Goal: Information Seeking & Learning: Learn about a topic

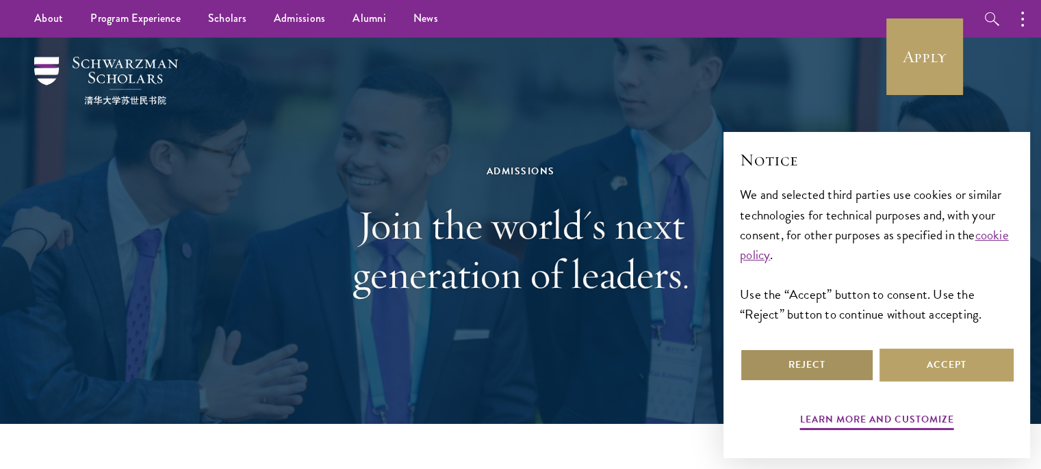
click at [800, 367] on button "Reject" at bounding box center [807, 365] width 134 height 33
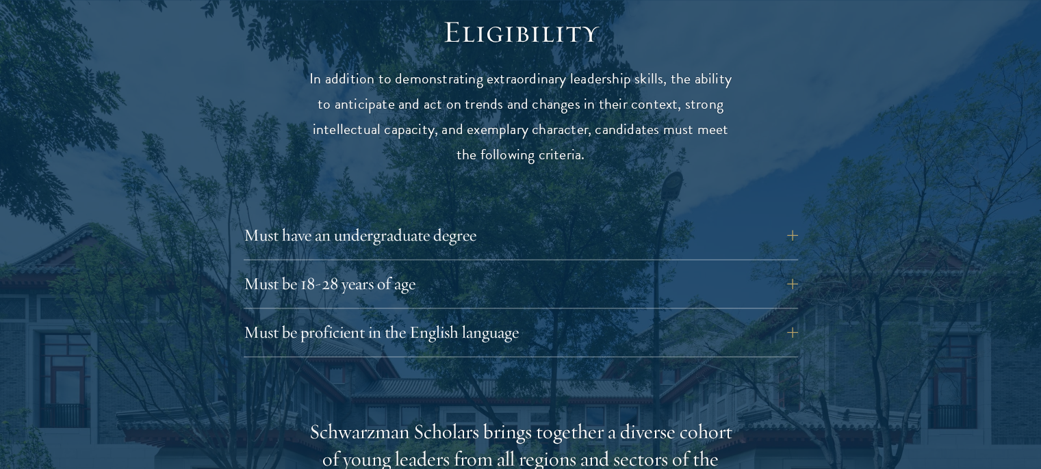
scroll to position [1833, 0]
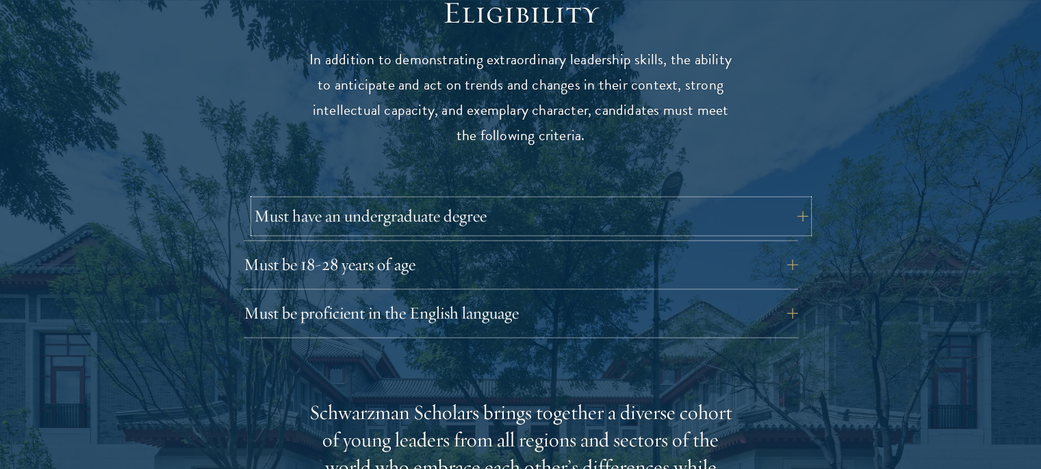
click at [792, 200] on button "Must have an undergraduate degree" at bounding box center [531, 216] width 554 height 33
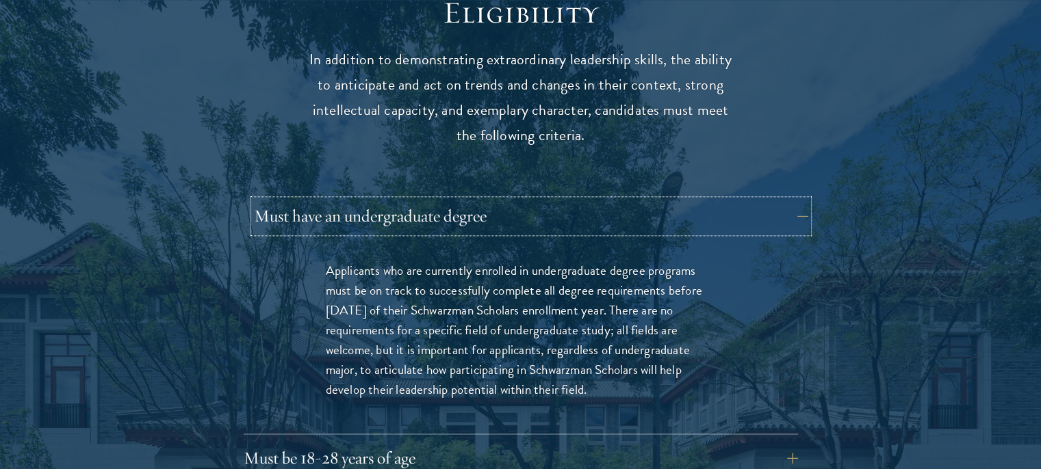
click at [792, 200] on button "Must have an undergraduate degree" at bounding box center [531, 216] width 554 height 33
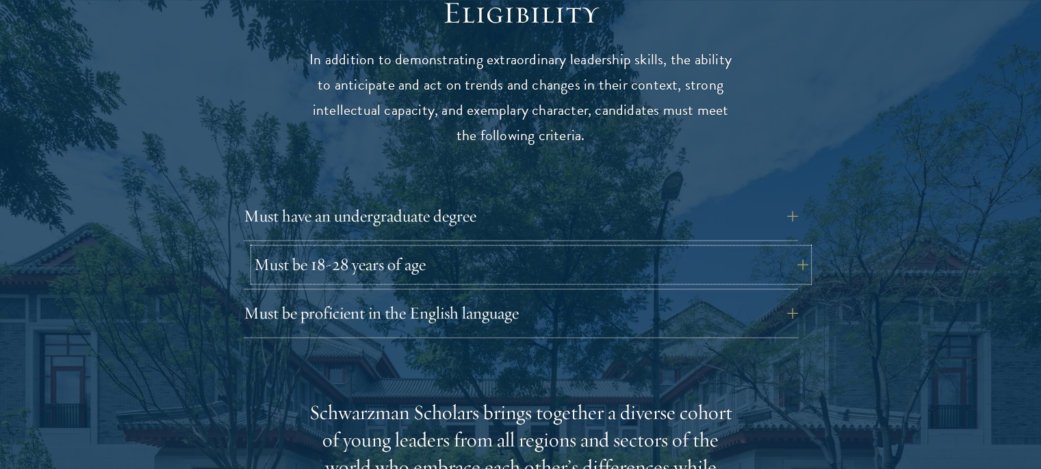
click at [783, 248] on button "Must be 18-28 years of age" at bounding box center [531, 264] width 554 height 33
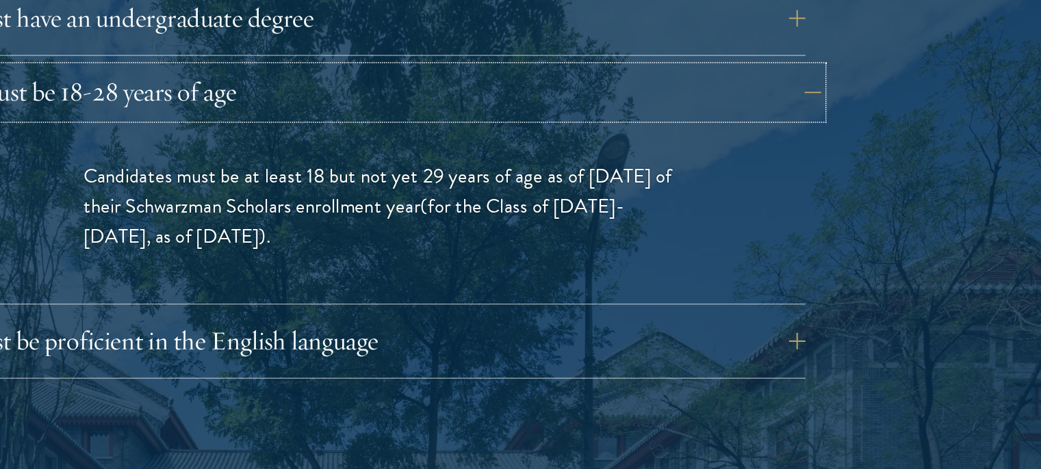
scroll to position [1954, 0]
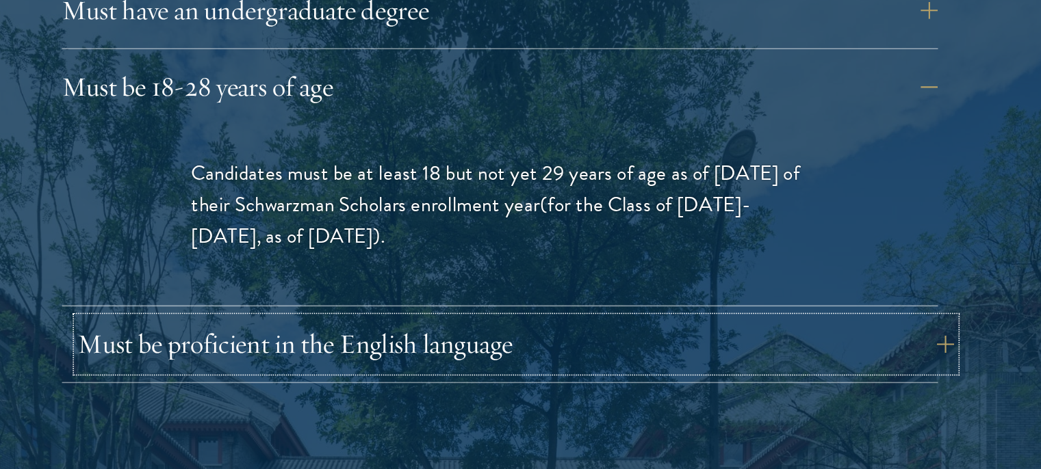
click at [676, 291] on button "Must be proficient in the English language" at bounding box center [531, 307] width 554 height 33
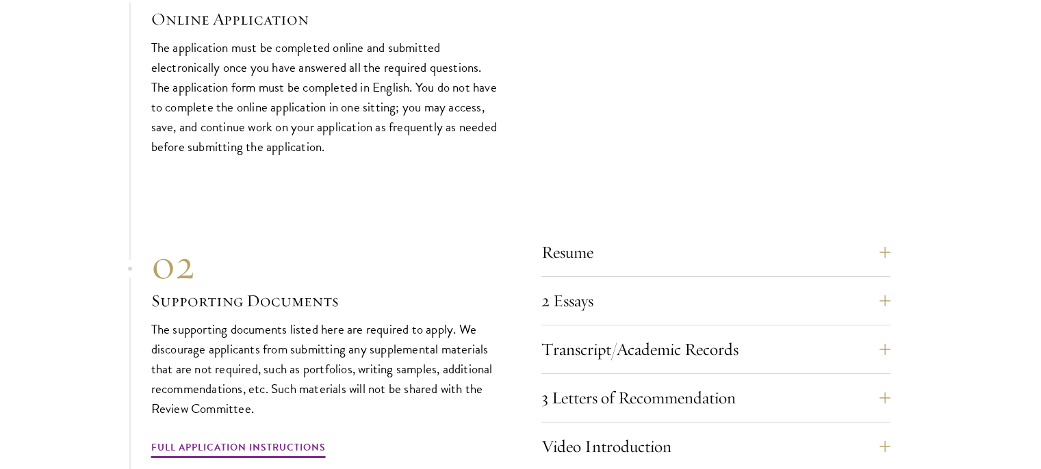
scroll to position [4917, 0]
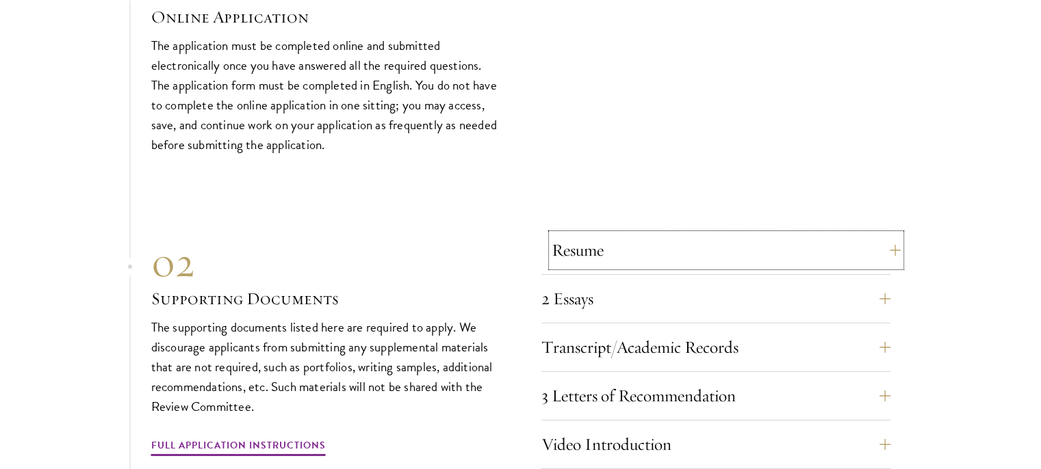
click at [888, 240] on button "Resume" at bounding box center [725, 250] width 349 height 33
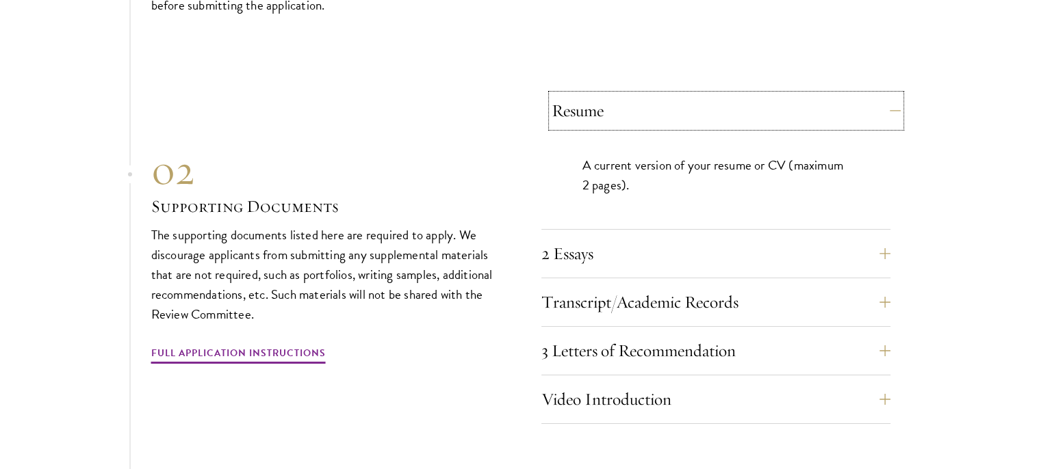
scroll to position [4690, 0]
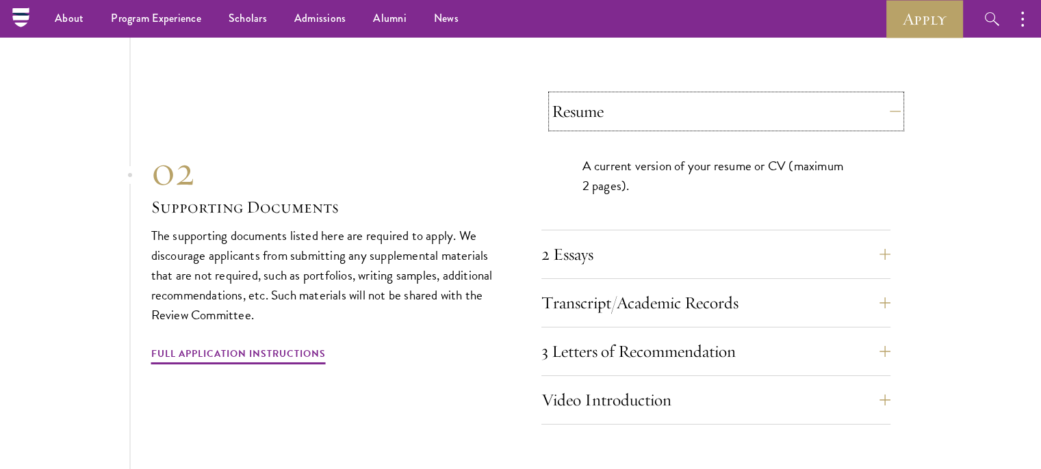
click at [879, 95] on button "Resume" at bounding box center [725, 111] width 349 height 33
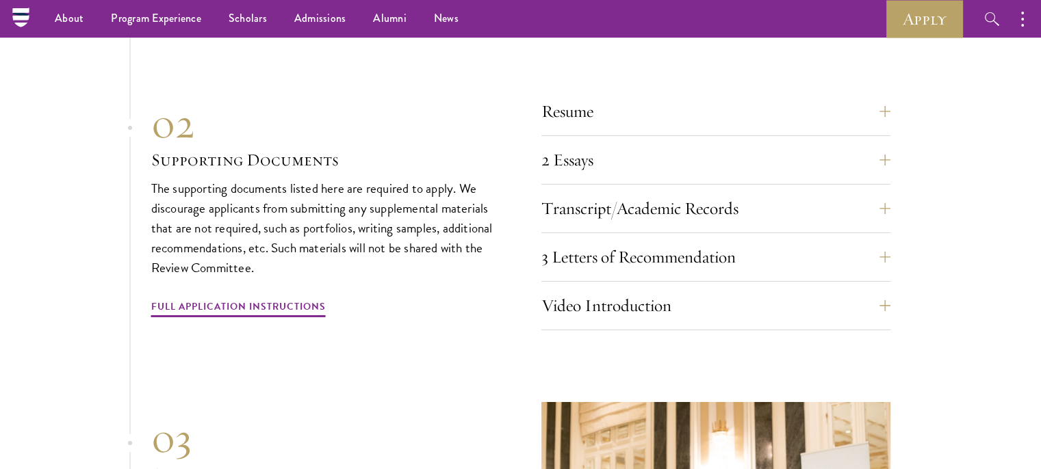
click at [892, 157] on section "01 Online Application 01 Online Application The application must be completed o…" at bounding box center [520, 240] width 1041 height 847
click at [878, 149] on button "2 Essays" at bounding box center [725, 160] width 349 height 33
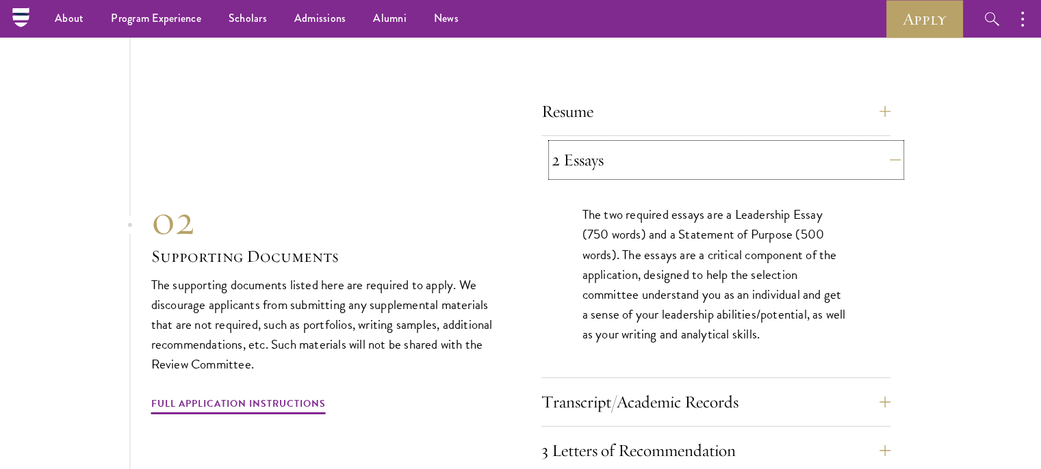
click at [878, 149] on button "2 Essays" at bounding box center [725, 160] width 349 height 33
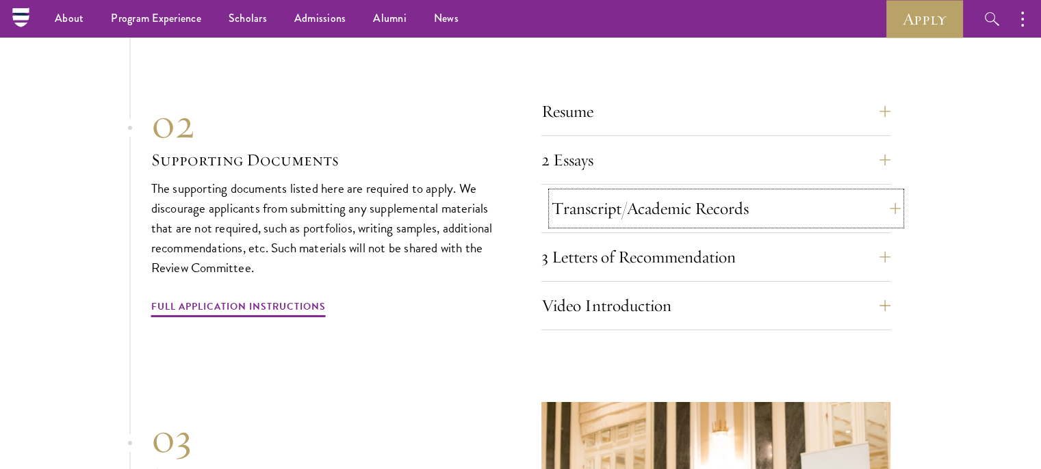
click at [867, 200] on button "Transcript/Academic Records" at bounding box center [725, 208] width 349 height 33
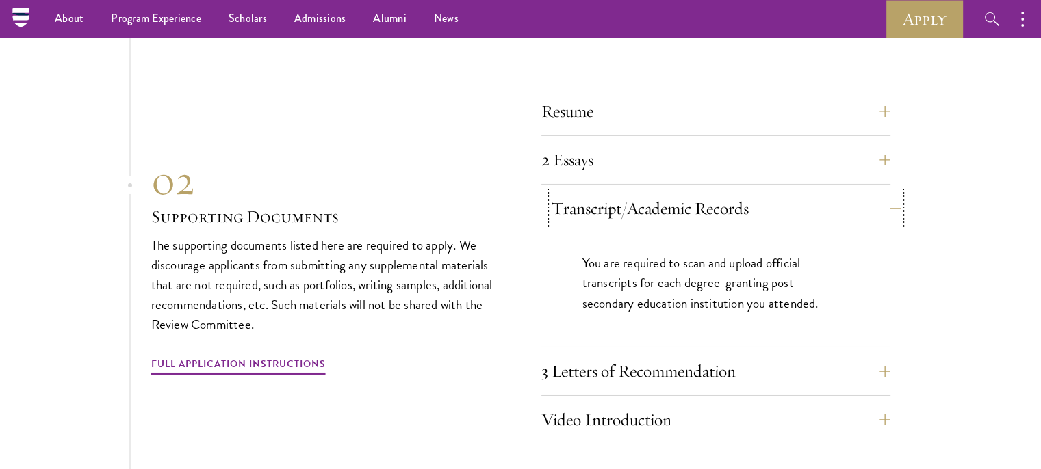
click at [867, 200] on button "Transcript/Academic Records" at bounding box center [725, 208] width 349 height 33
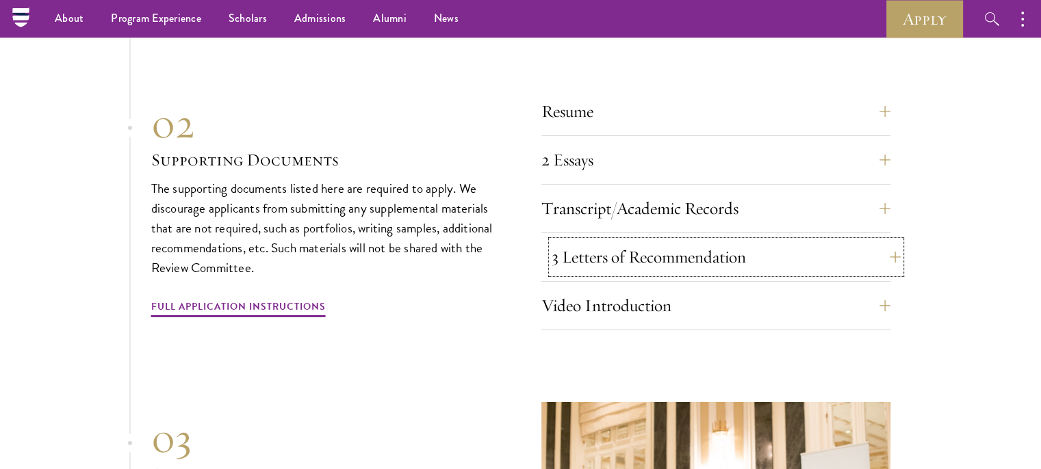
click at [870, 252] on button "3 Letters of Recommendation" at bounding box center [725, 257] width 349 height 33
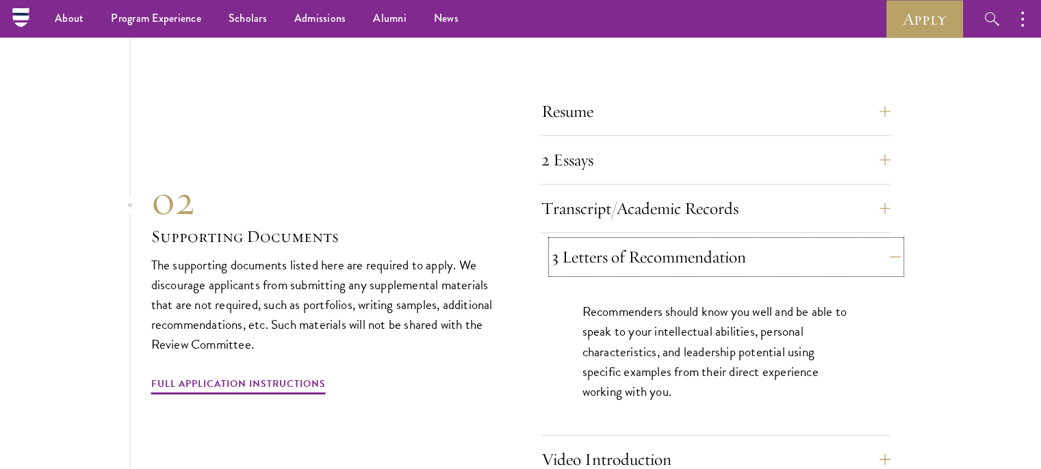
click at [870, 252] on button "3 Letters of Recommendation" at bounding box center [725, 257] width 349 height 33
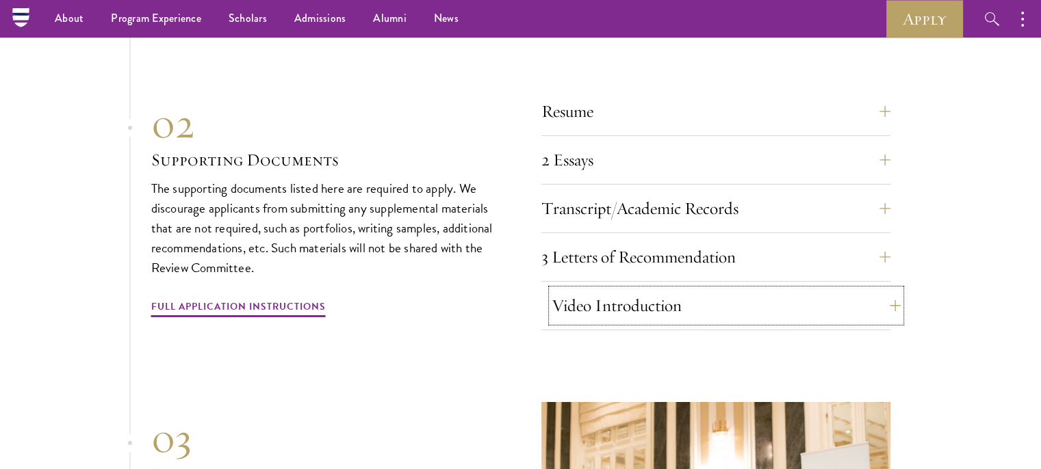
click at [872, 307] on button "Video Introduction" at bounding box center [725, 305] width 349 height 33
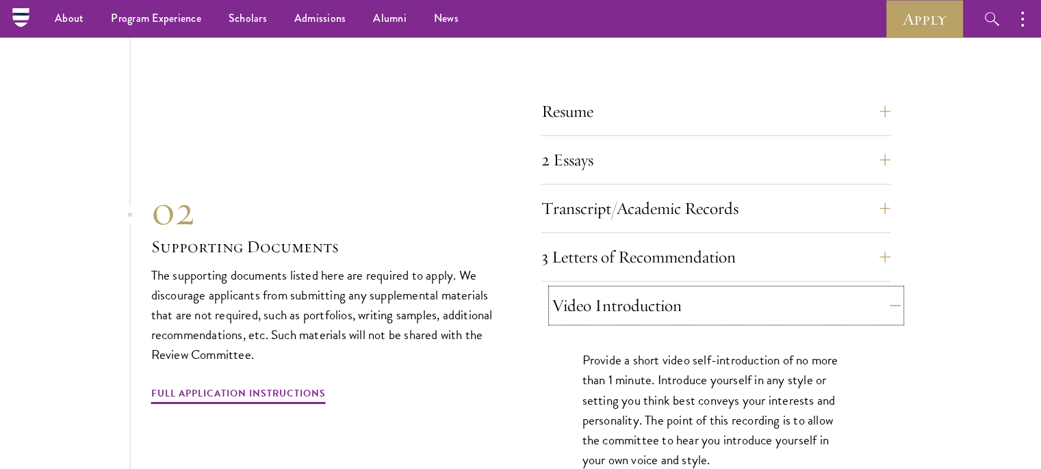
click at [872, 307] on button "Video Introduction" at bounding box center [725, 305] width 349 height 33
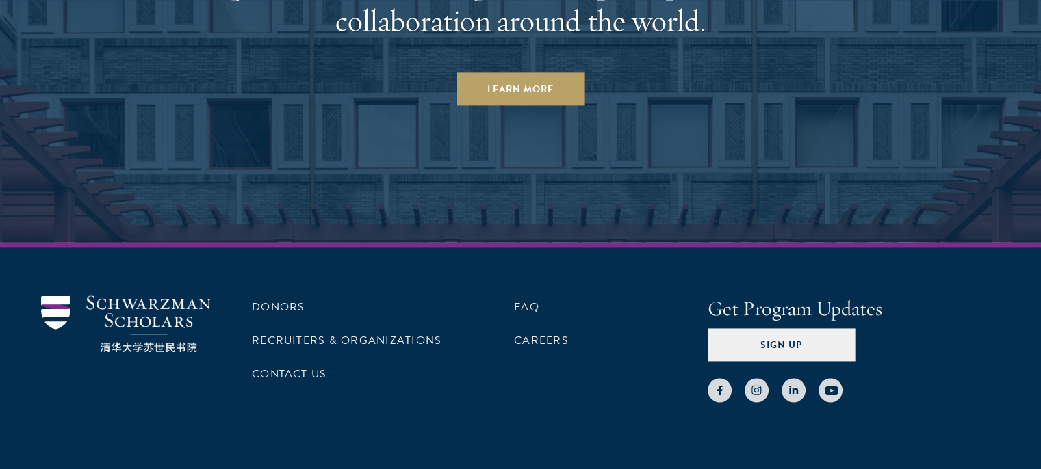
scroll to position [7216, 0]
